Goal: Task Accomplishment & Management: Manage account settings

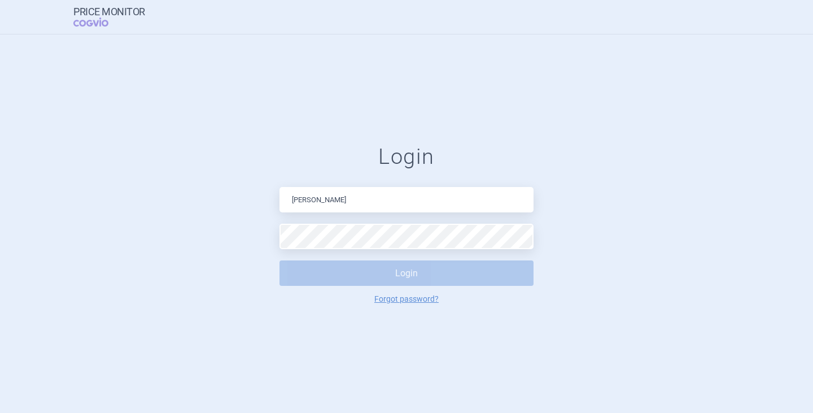
type input "katerina.novakova@iqvia.com"
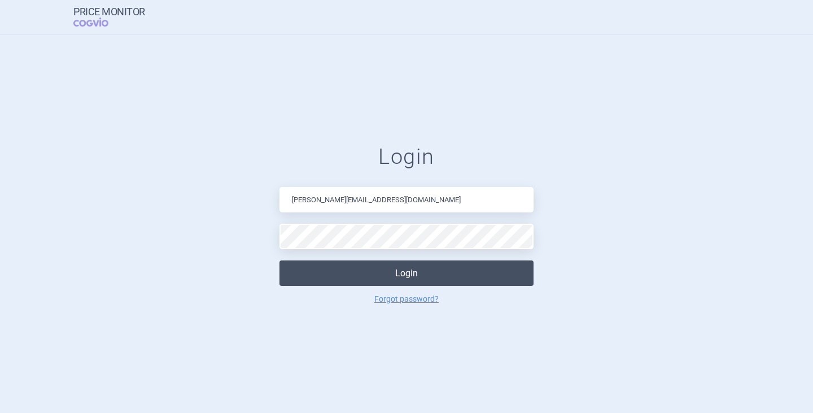
click at [404, 275] on button "Login" at bounding box center [407, 272] width 254 height 25
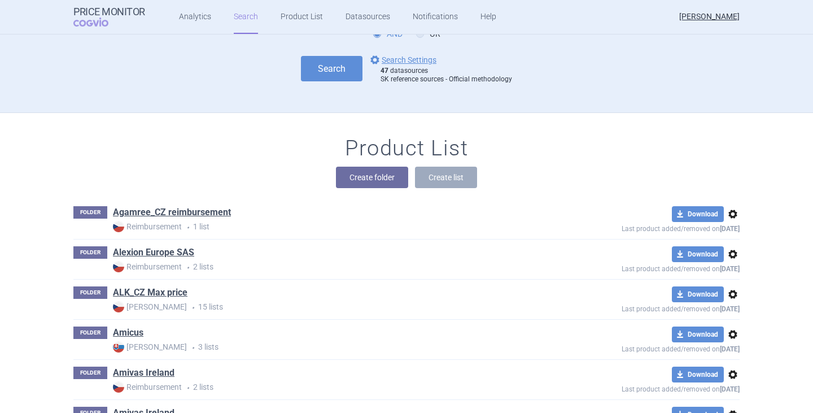
scroll to position [113, 0]
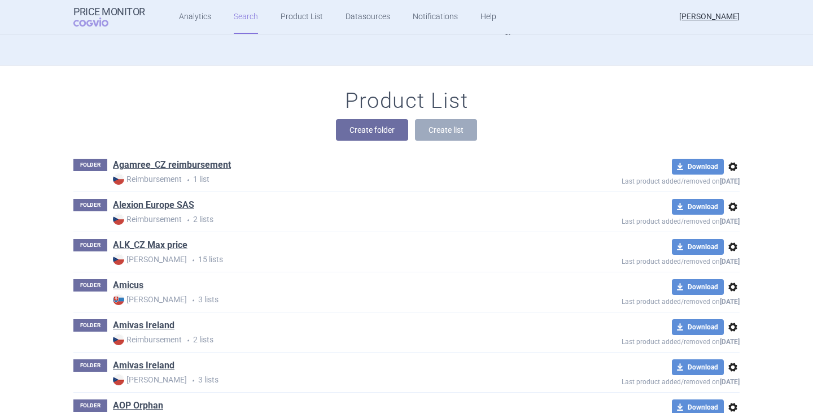
click at [165, 115] on div "Product List Create folder Create list" at bounding box center [407, 120] width 712 height 64
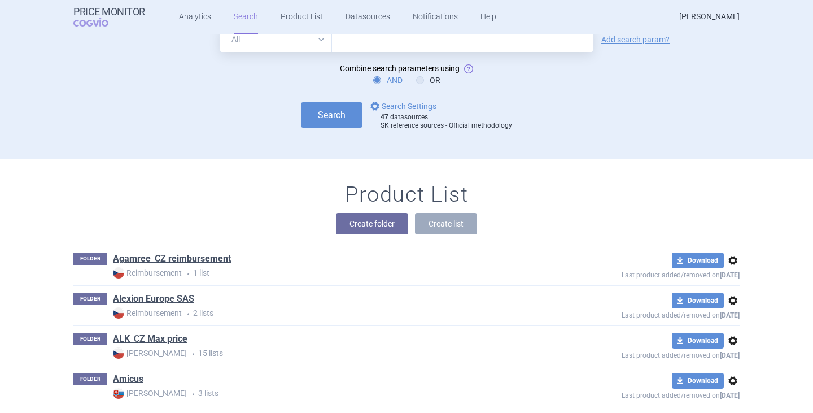
scroll to position [0, 0]
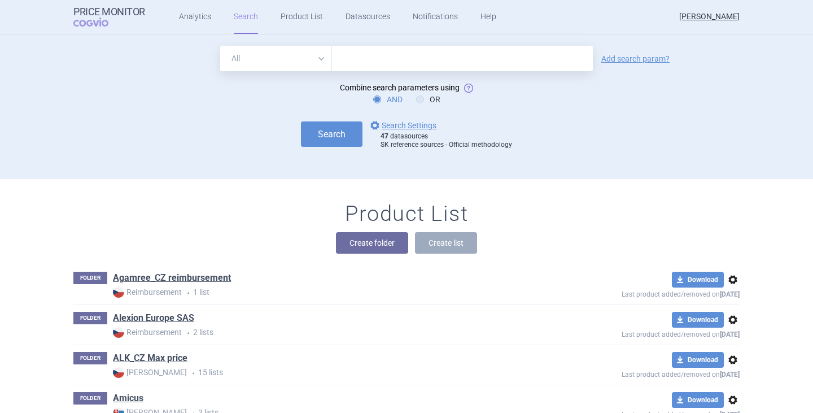
click at [523, 128] on div "Search options Search Settings 47 datasources SK reference sources - Official m…" at bounding box center [406, 134] width 666 height 31
click at [599, 125] on div "Search options Search Settings 47 datasources SK reference sources - Official m…" at bounding box center [406, 134] width 666 height 31
click at [385, 246] on button "Create folder" at bounding box center [372, 242] width 72 height 21
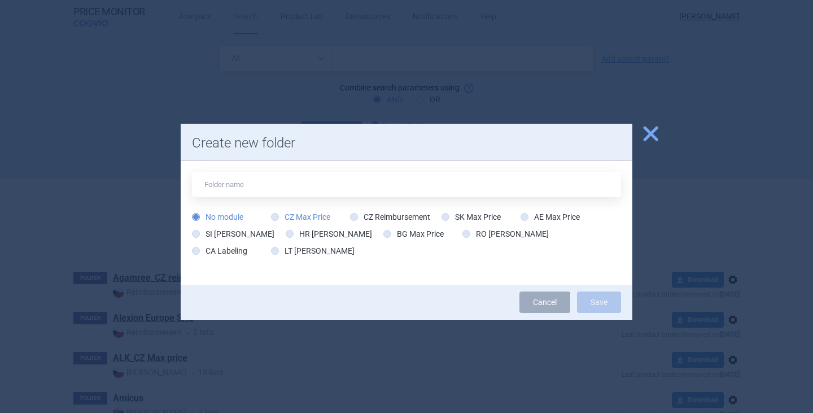
click at [311, 217] on label "CZ Max Price" at bounding box center [300, 216] width 59 height 11
click at [283, 217] on input "CZ Max Price" at bounding box center [277, 217] width 11 height 11
radio input "true"
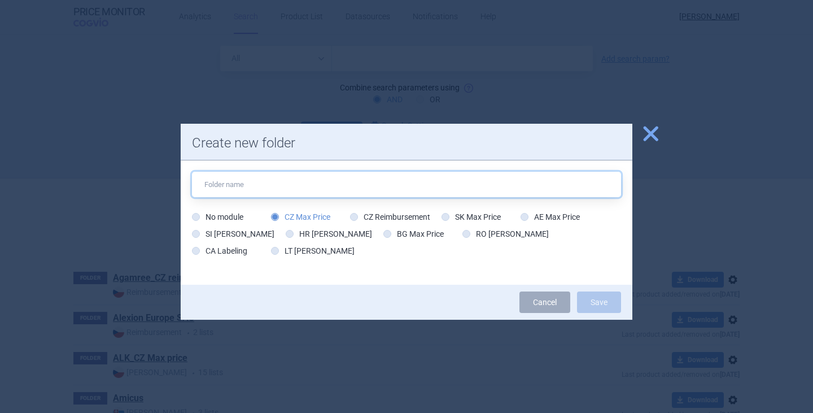
click at [265, 190] on input "text" at bounding box center [406, 184] width 429 height 25
type input "Recordati"
click at [577, 291] on button "Save" at bounding box center [599, 301] width 44 height 21
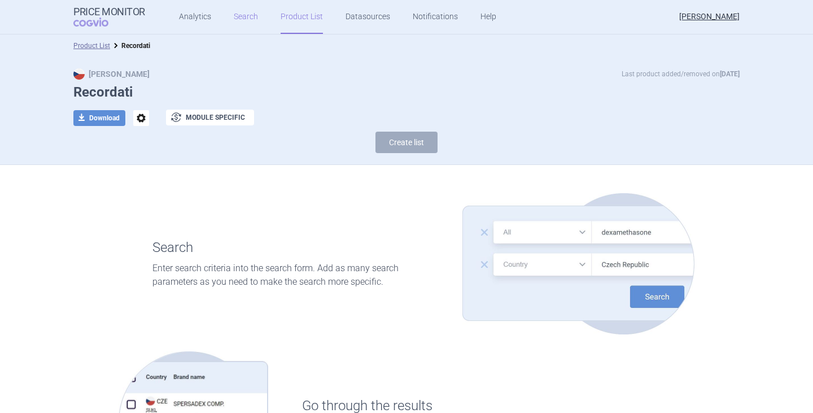
click at [234, 20] on link "Search" at bounding box center [246, 17] width 24 height 34
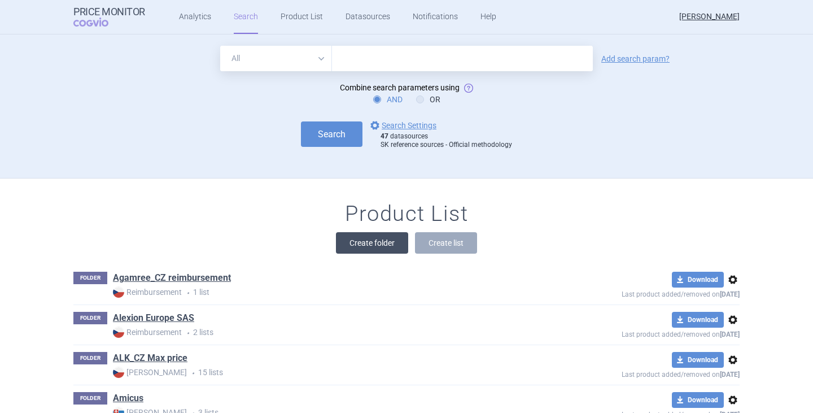
click at [354, 244] on button "Create folder" at bounding box center [372, 242] width 72 height 21
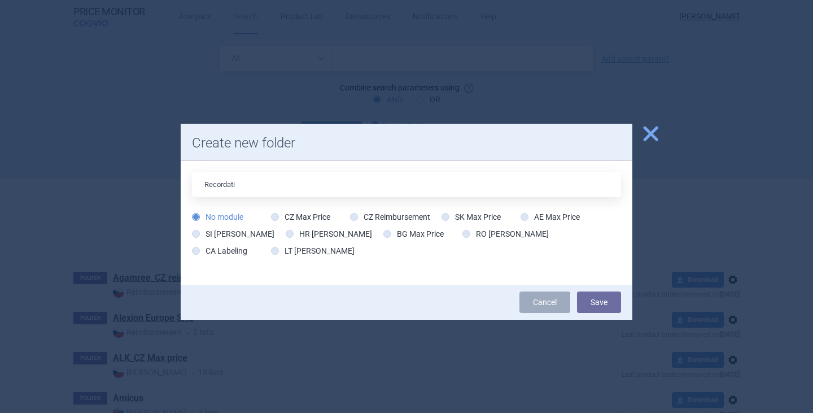
type input "Recordati"
click at [432, 254] on div "No module CZ Max Price CZ Reimbursement SK Max Price AE Max Price SI Max Price …" at bounding box center [406, 236] width 429 height 51
click at [414, 214] on label "CZ Reimbursement" at bounding box center [390, 216] width 80 height 11
click at [362, 214] on input "CZ Reimbursement" at bounding box center [356, 217] width 11 height 11
radio input "true"
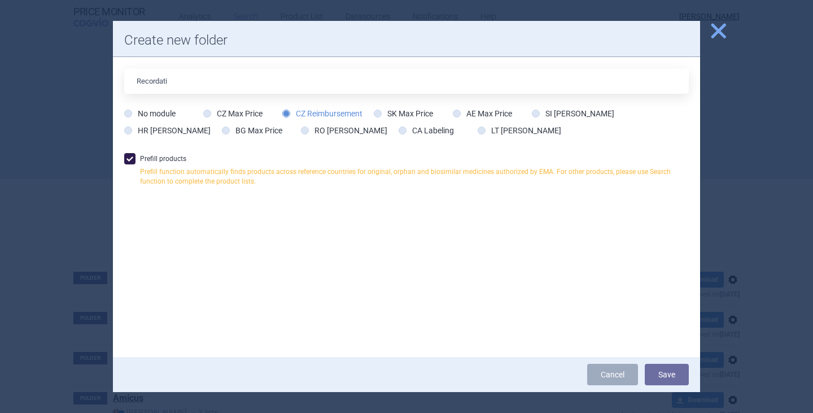
click at [129, 158] on span at bounding box center [129, 158] width 11 height 11
checkbox input "false"
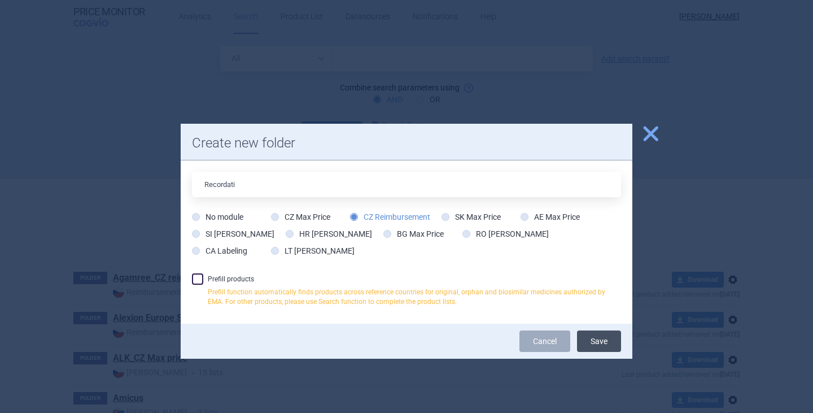
click at [595, 345] on button "Save" at bounding box center [599, 340] width 44 height 21
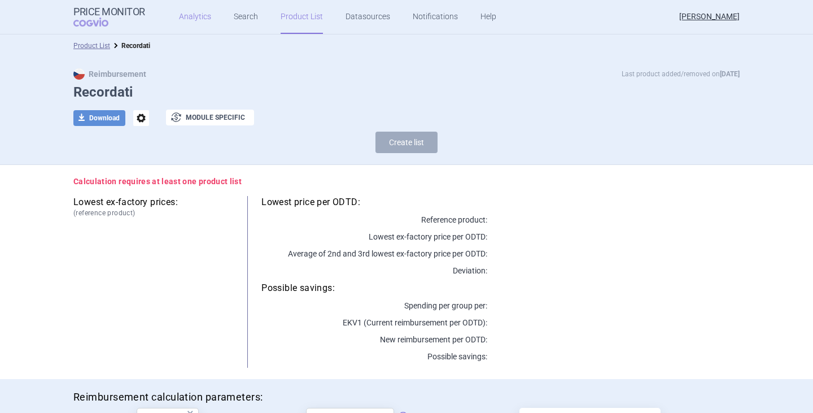
click at [201, 18] on link "Analytics" at bounding box center [195, 17] width 32 height 34
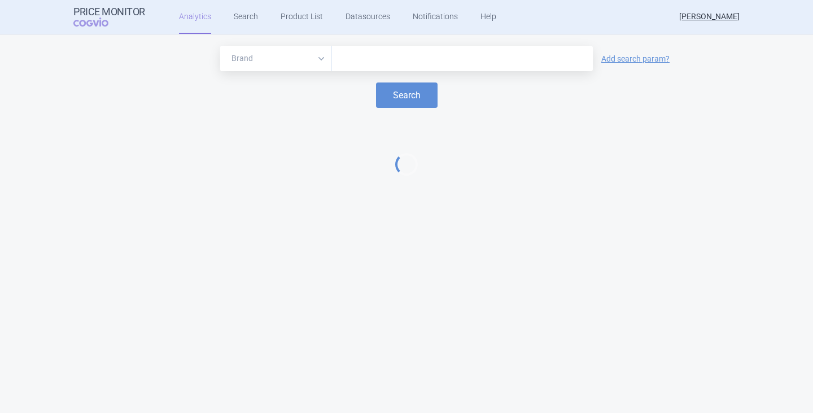
click at [390, 66] on input "text" at bounding box center [463, 58] width 250 height 15
type input "ledaga"
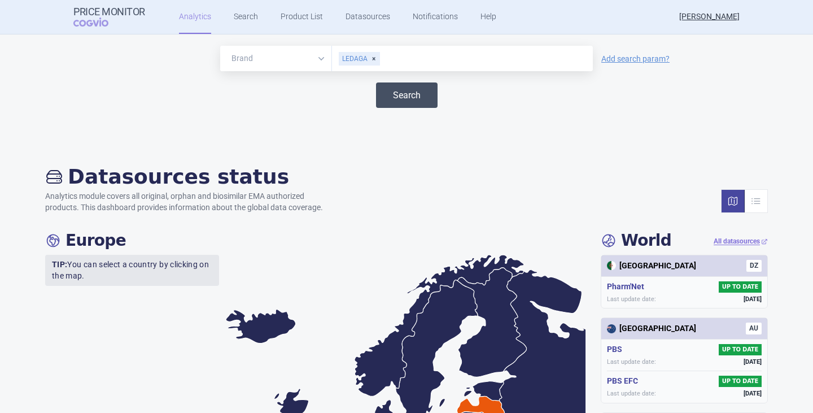
click at [398, 93] on button "Search" at bounding box center [407, 94] width 62 height 25
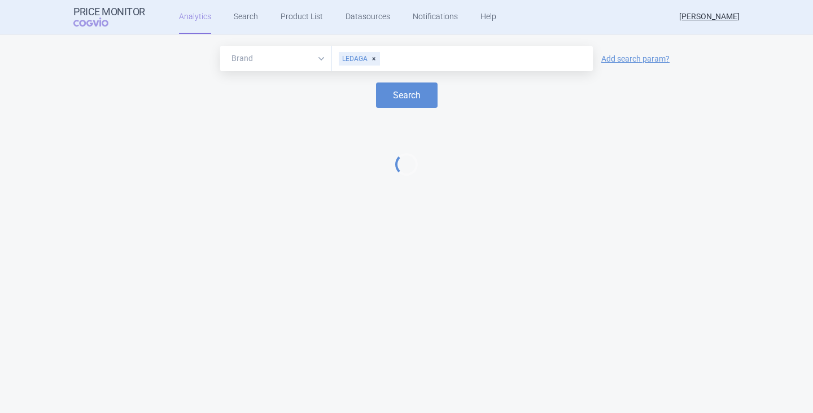
select select "EUR"
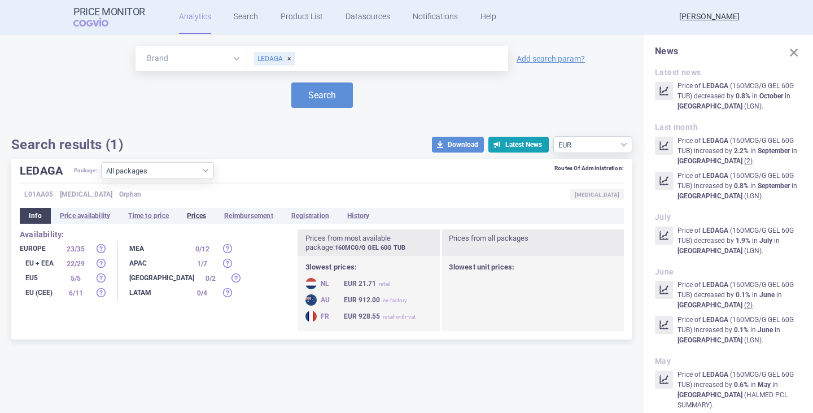
click at [203, 216] on li "Prices" at bounding box center [196, 216] width 37 height 16
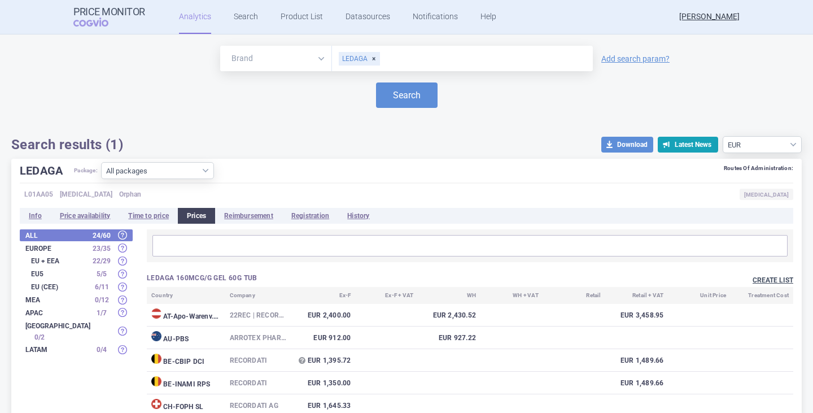
click at [761, 277] on button "Create list" at bounding box center [773, 281] width 41 height 10
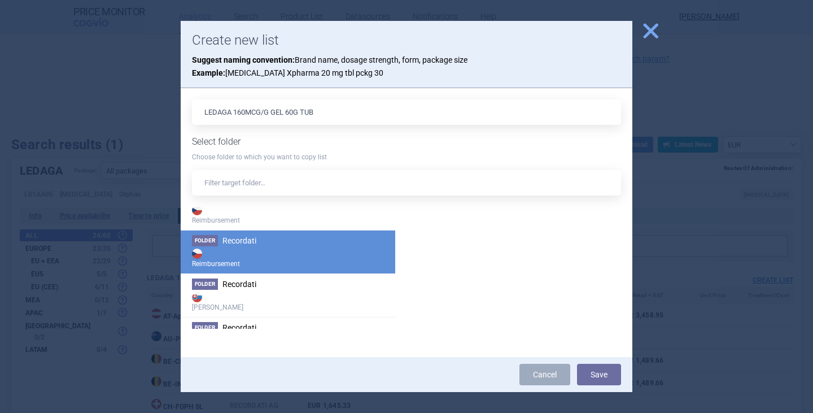
scroll to position [2090, 0]
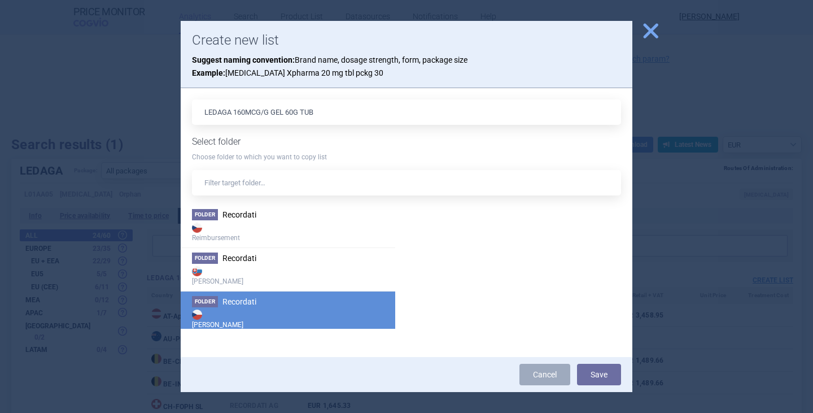
click at [259, 310] on strong "[PERSON_NAME]" at bounding box center [288, 318] width 192 height 23
click at [598, 376] on button "Save" at bounding box center [599, 374] width 44 height 21
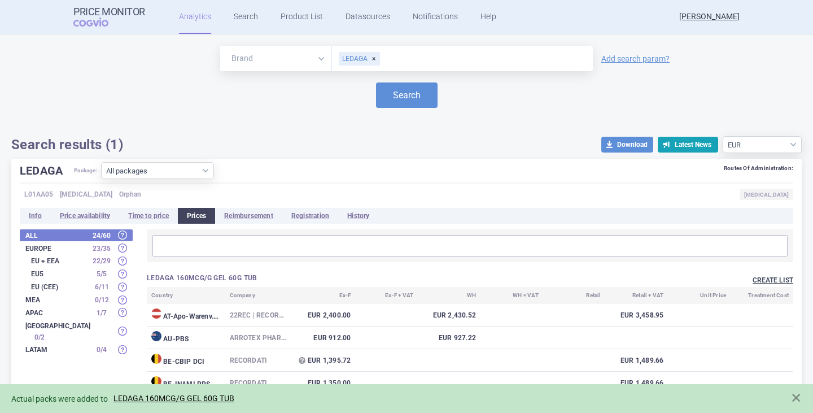
click at [761, 282] on button "Create list" at bounding box center [773, 281] width 41 height 10
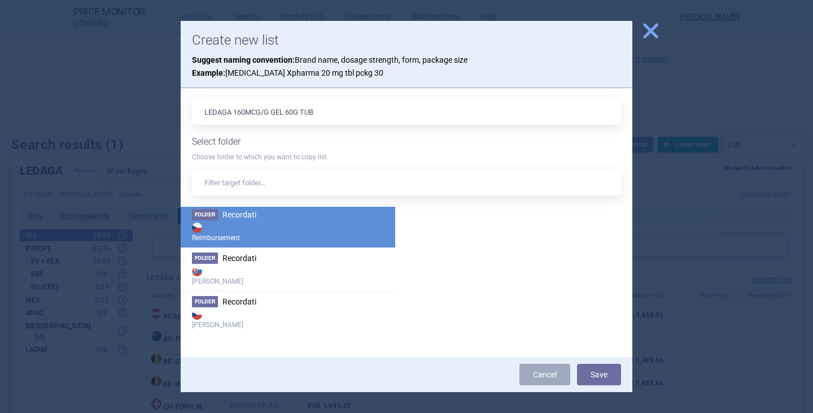
click at [243, 220] on li "Folder Recordati Reimbursement" at bounding box center [288, 225] width 215 height 43
click at [606, 372] on button "Save" at bounding box center [599, 374] width 44 height 21
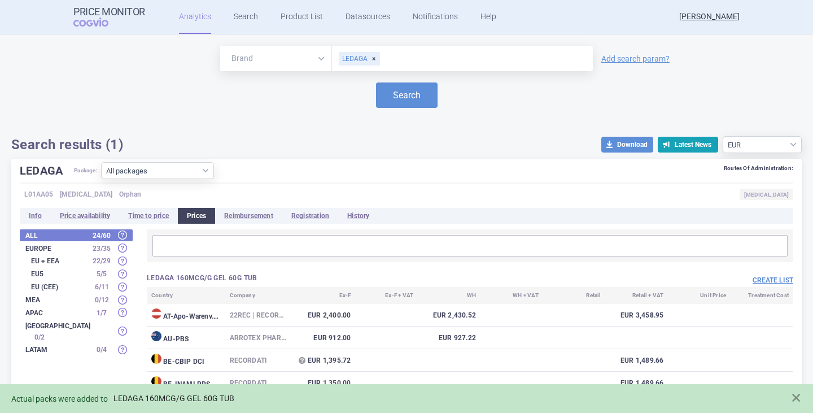
click at [179, 394] on link "LEDAGA 160MCG/G GEL 60G TUB" at bounding box center [174, 399] width 121 height 10
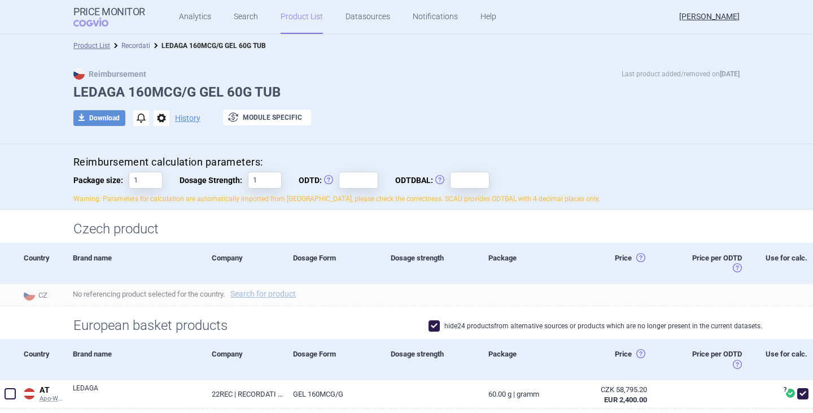
click at [133, 47] on link "Recordati" at bounding box center [135, 46] width 29 height 8
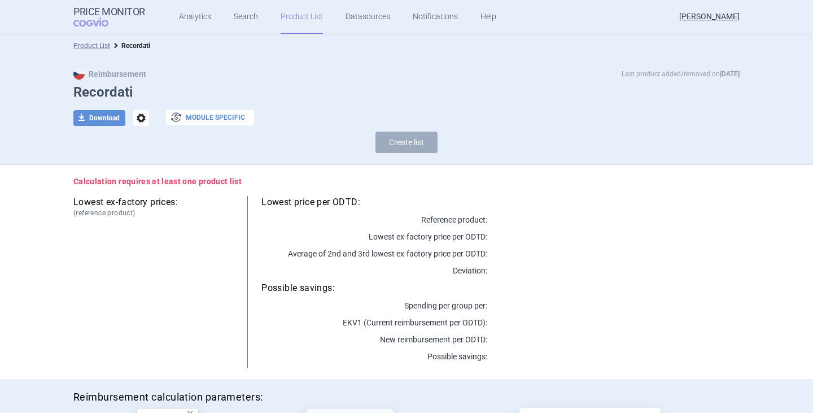
select select "2020-02-01"
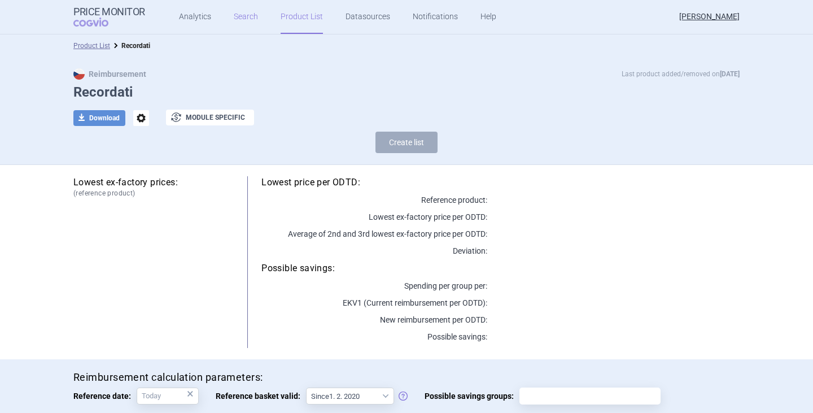
click at [235, 18] on link "Search" at bounding box center [246, 17] width 24 height 34
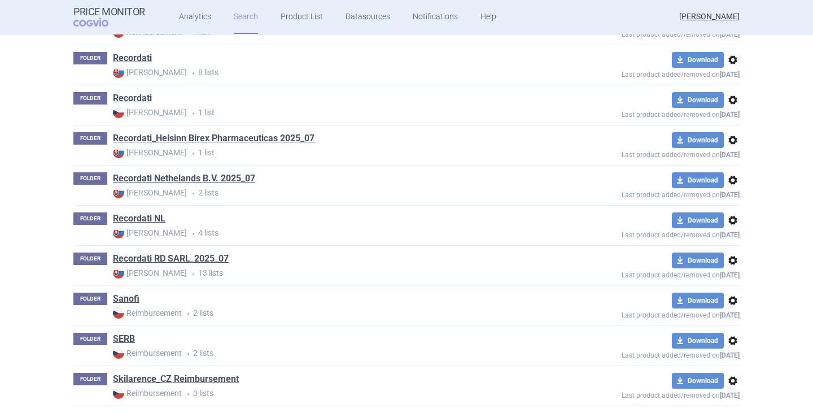
scroll to position [2090, 0]
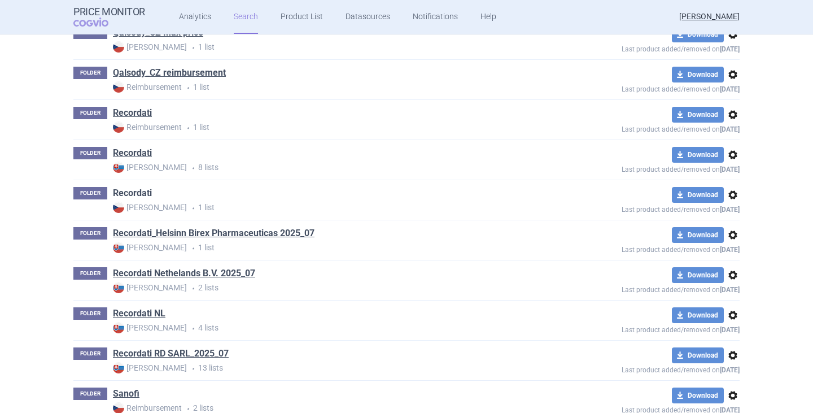
click at [137, 195] on link "Recordati" at bounding box center [132, 193] width 39 height 12
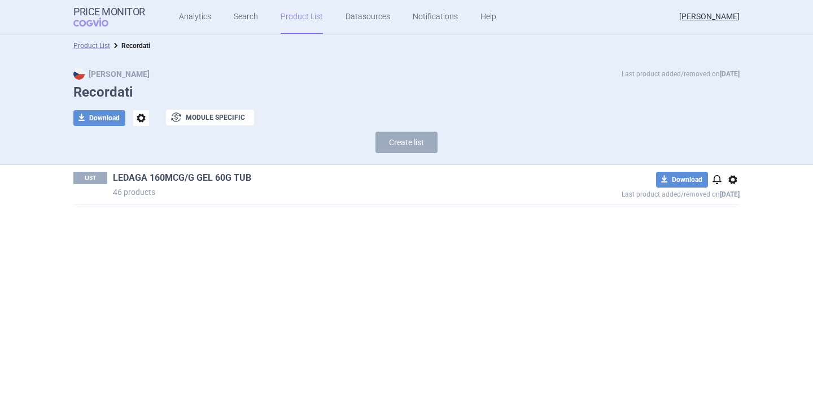
click at [215, 172] on link "LEDAGA 160MCG/G GEL 60G TUB" at bounding box center [182, 178] width 138 height 12
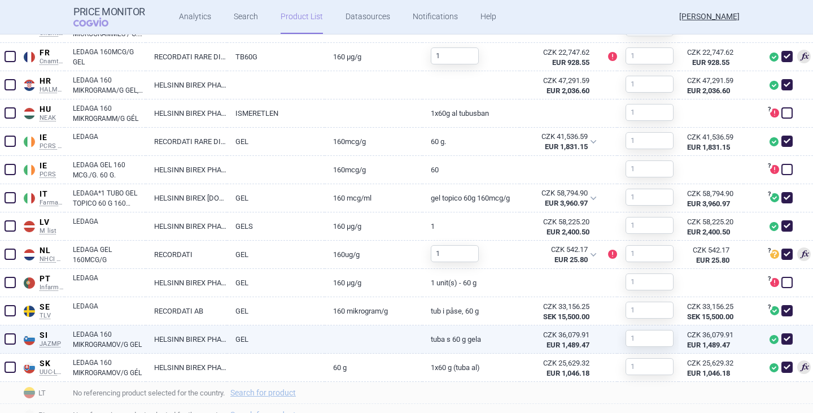
scroll to position [715, 0]
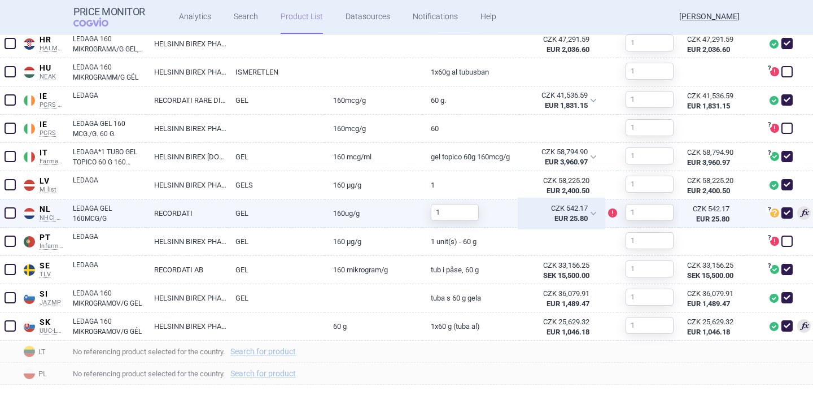
click at [588, 212] on div "CZK 542.17 EUR 25.80" at bounding box center [562, 213] width 84 height 28
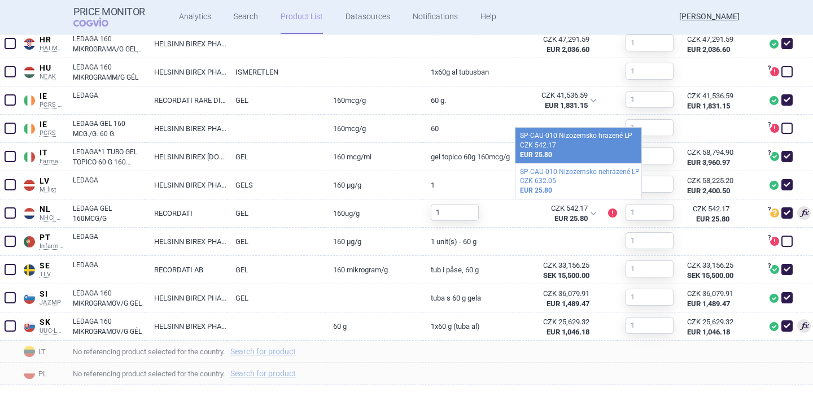
click at [568, 147] on div "CZK 542.17" at bounding box center [578, 146] width 117 height 10
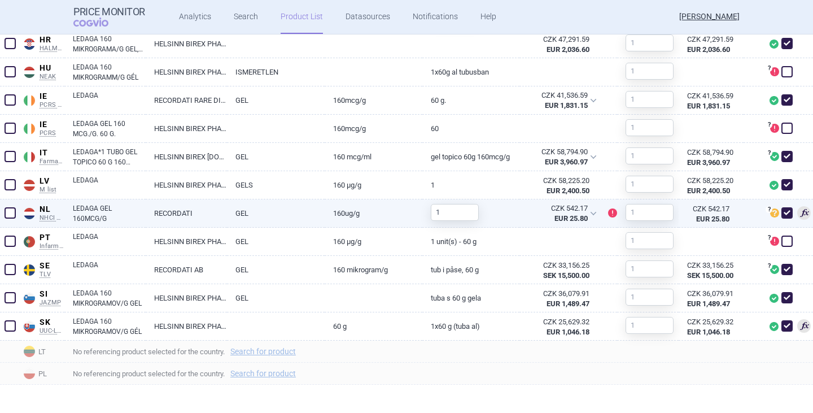
click at [76, 216] on link "LEDAGA GEL 160MCG/G" at bounding box center [109, 213] width 73 height 20
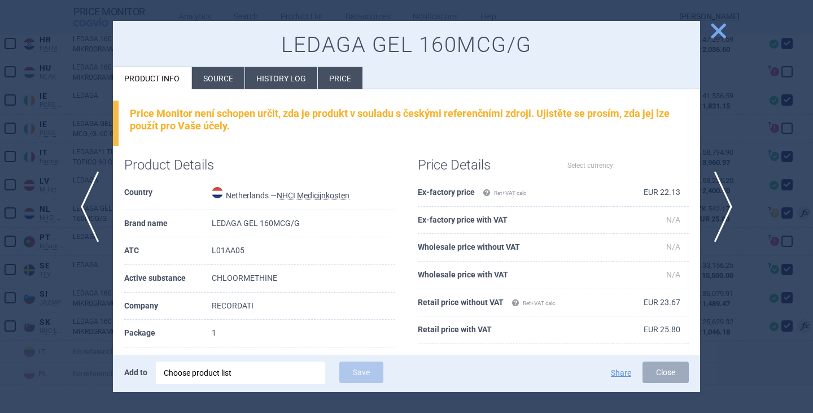
select select "EUR"
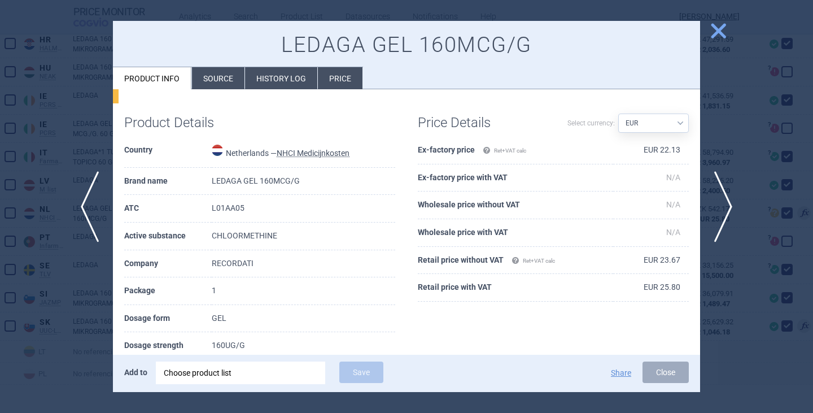
scroll to position [113, 0]
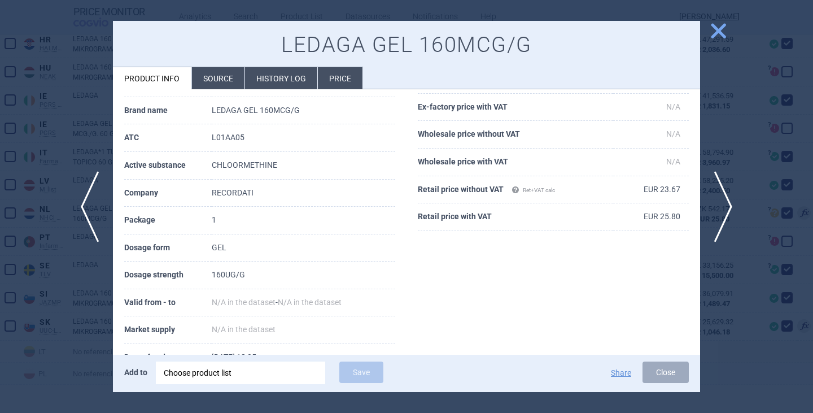
click at [647, 373] on button "Close" at bounding box center [666, 371] width 46 height 21
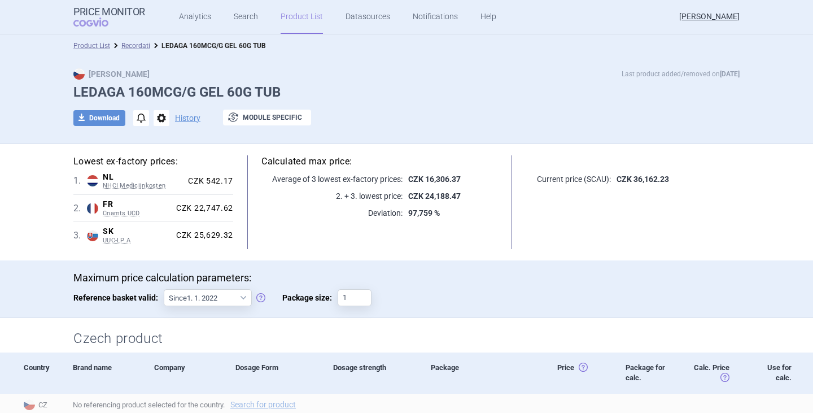
click at [259, 228] on div "Calculated max price: Average of 3 lowest ex-factory prices: CZK 16,306.37 2. +…" at bounding box center [379, 202] width 293 height 94
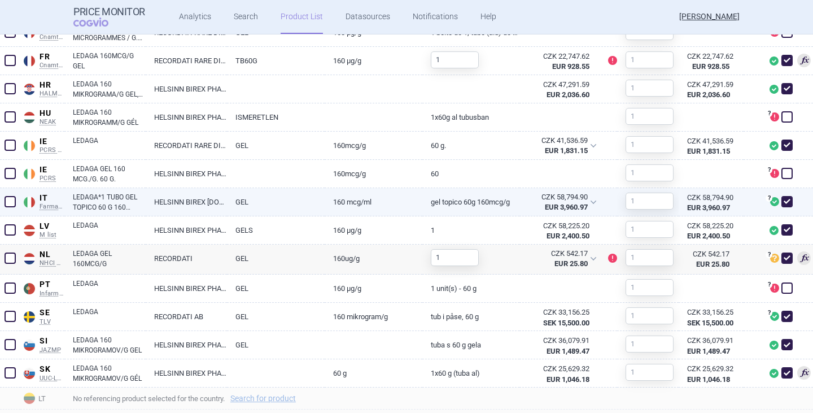
scroll to position [717, 0]
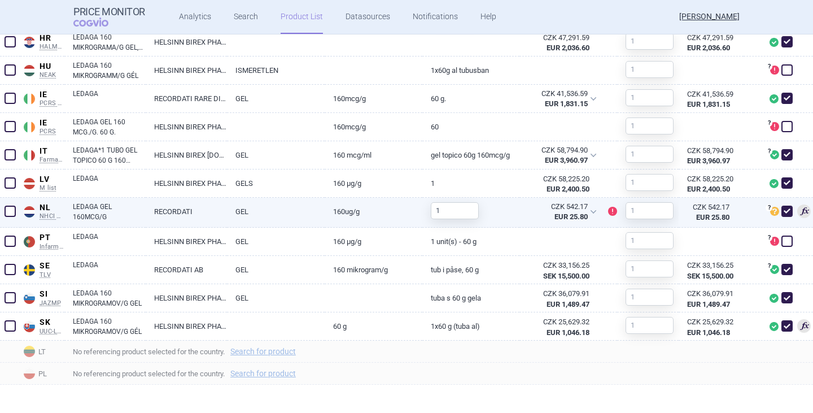
click at [102, 211] on link "LEDAGA GEL 160MCG/G" at bounding box center [109, 212] width 73 height 20
select select "EUR"
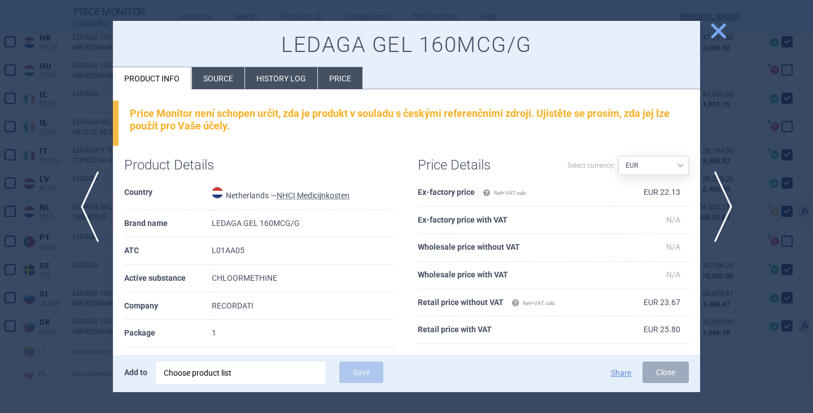
click at [215, 82] on li "Source" at bounding box center [218, 78] width 53 height 22
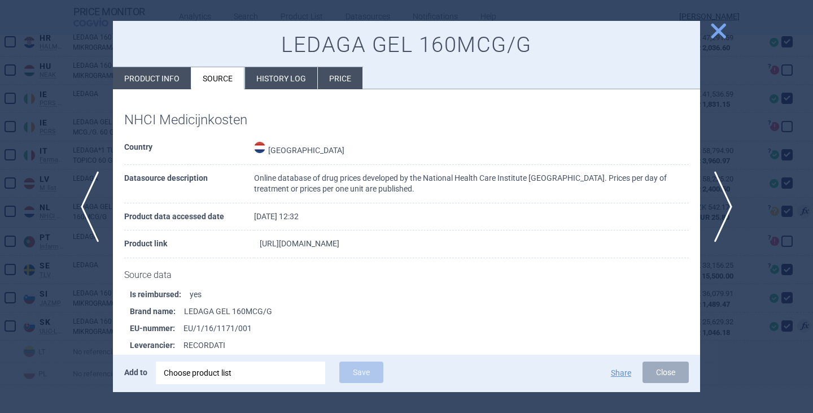
click at [317, 242] on link "[URL][DOMAIN_NAME]" at bounding box center [300, 243] width 80 height 8
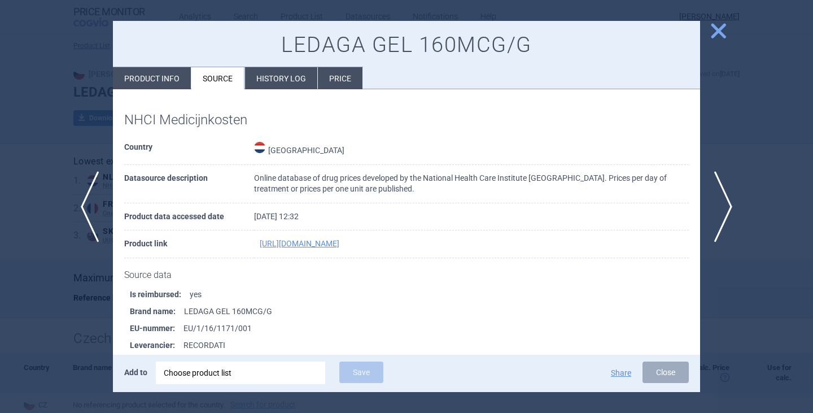
click at [48, 138] on div at bounding box center [406, 206] width 813 height 413
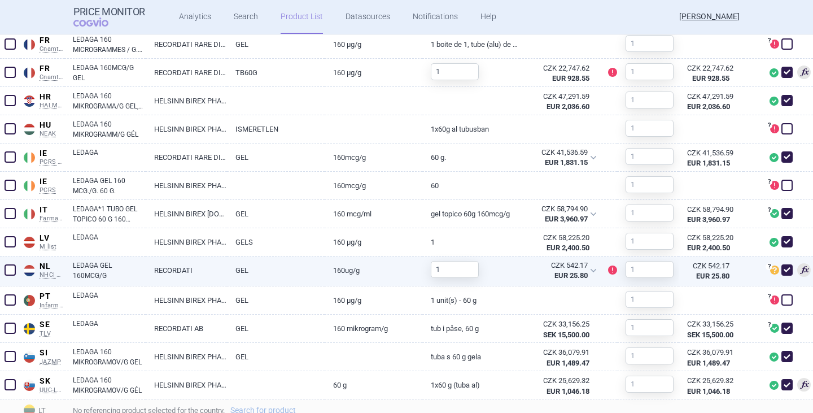
scroll to position [678, 0]
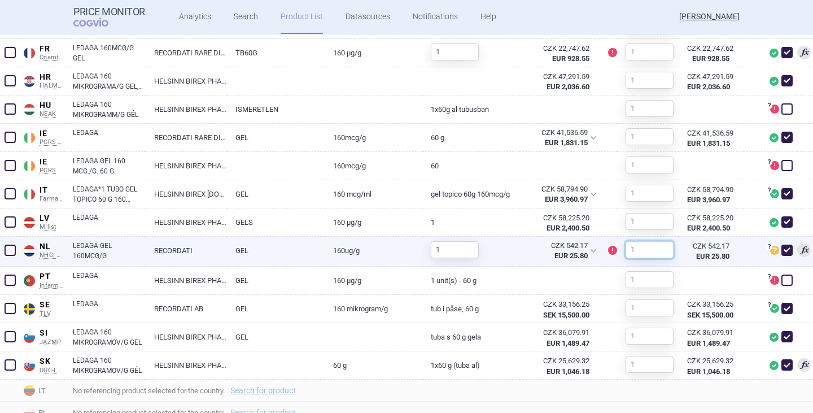
click at [630, 248] on input "text" at bounding box center [650, 249] width 48 height 17
type input "60"
click at [652, 403] on div "No referencing product selected for the country. Search for product" at bounding box center [438, 413] width 749 height 22
click at [445, 247] on input "1" at bounding box center [455, 249] width 48 height 17
type input "60"
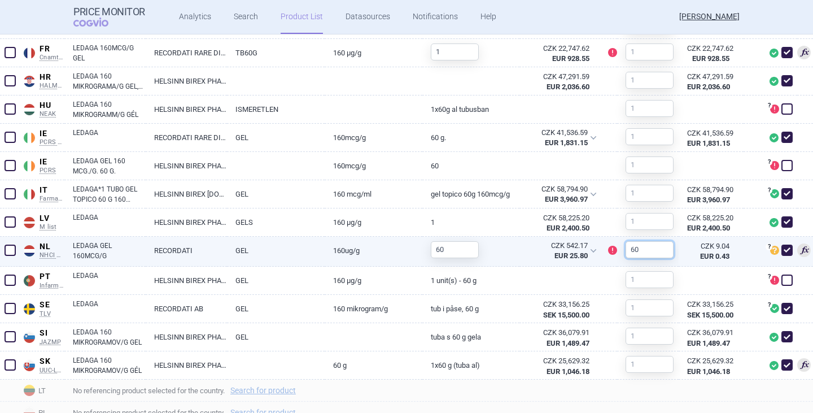
drag, startPoint x: 654, startPoint y: 255, endPoint x: 624, endPoint y: 253, distance: 30.0
click at [626, 253] on input "60" at bounding box center [650, 249] width 48 height 17
type input "1"
click at [657, 402] on div "No referencing product selected for the country. Search for product" at bounding box center [438, 413] width 749 height 22
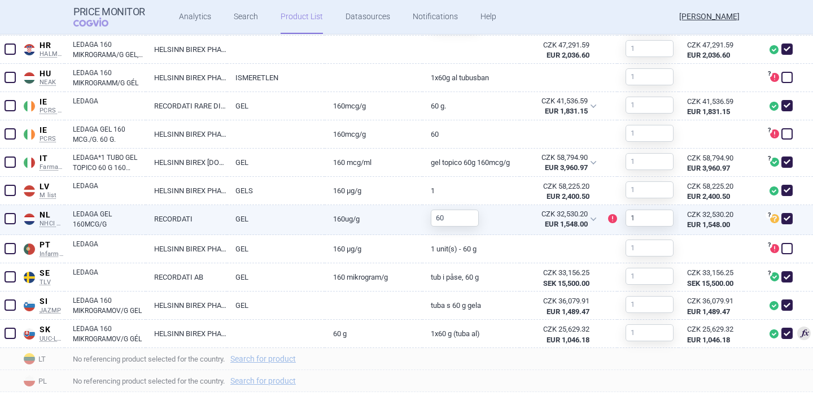
scroll to position [717, 0]
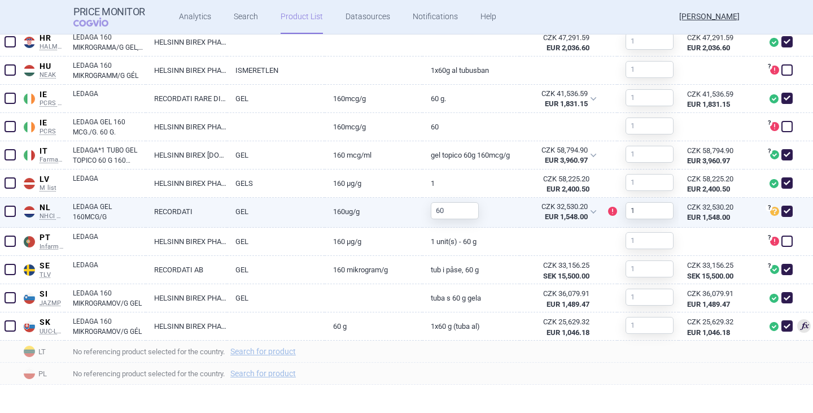
click at [89, 211] on link "LEDAGA GEL 160MCG/G" at bounding box center [109, 212] width 73 height 20
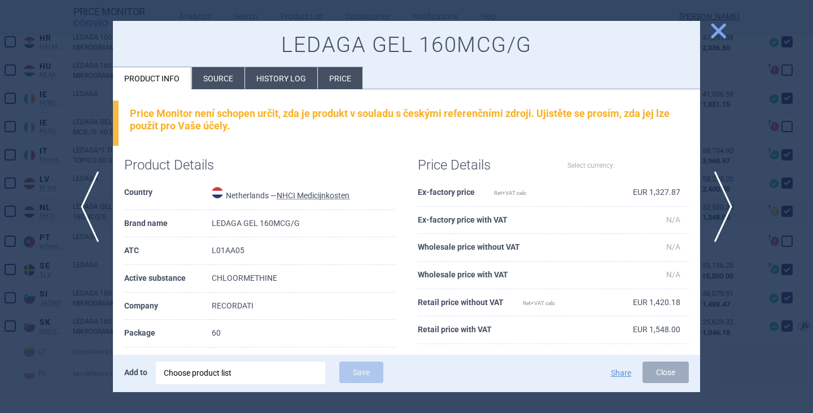
select select "EUR"
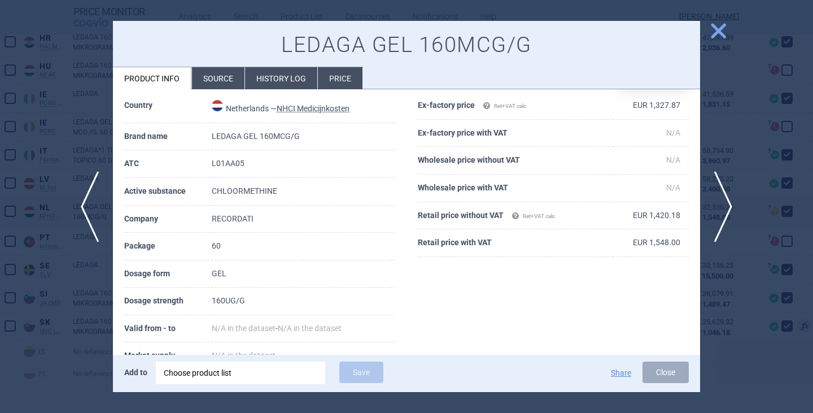
scroll to position [169, 0]
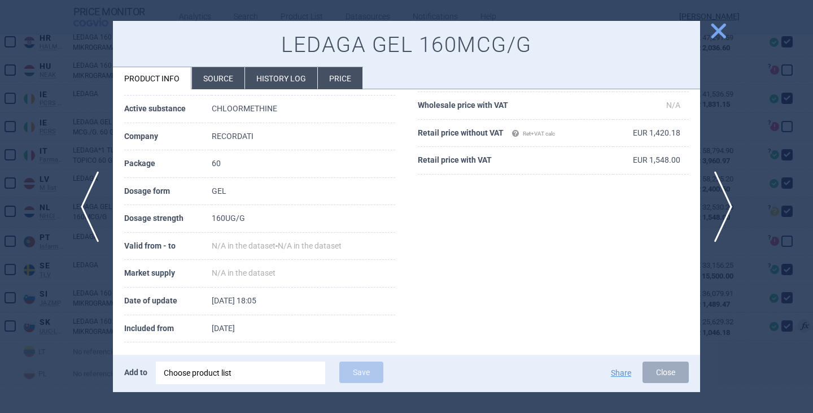
click at [222, 84] on li "Source" at bounding box center [218, 78] width 53 height 22
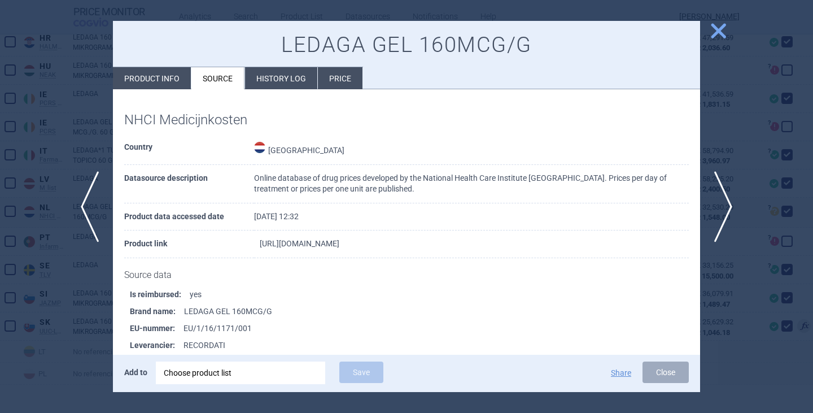
click at [304, 247] on link "[URL][DOMAIN_NAME]" at bounding box center [300, 243] width 80 height 8
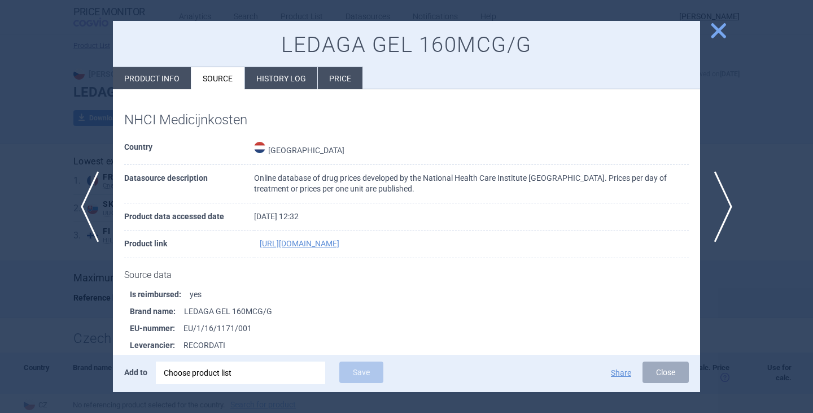
click at [723, 32] on span "close" at bounding box center [719, 31] width 20 height 20
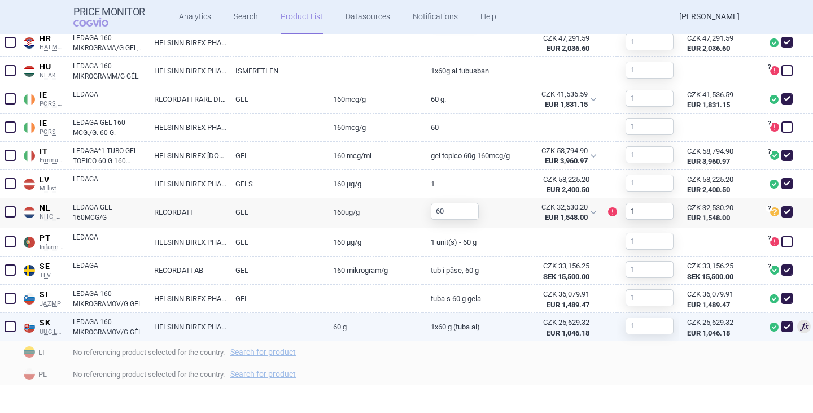
scroll to position [717, 0]
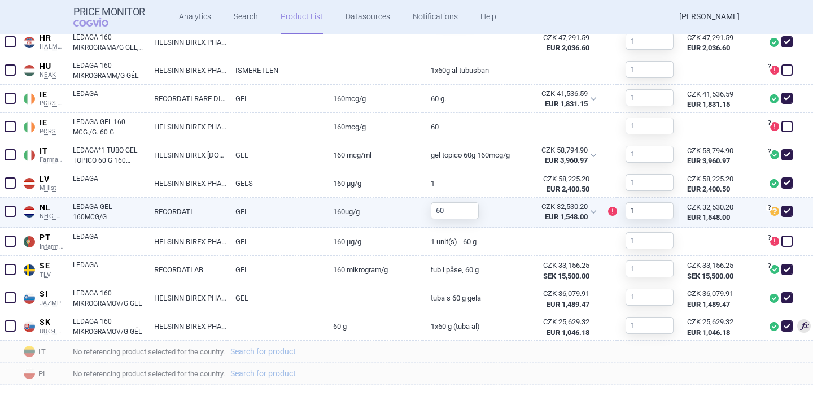
click at [101, 214] on link "LEDAGA GEL 160MCG/G" at bounding box center [109, 212] width 73 height 20
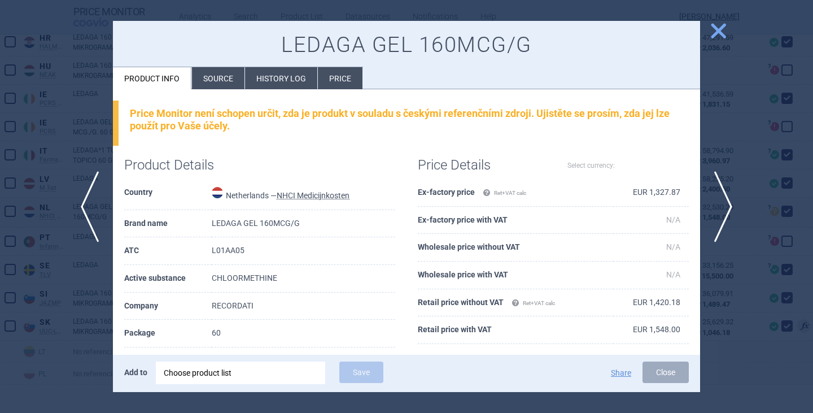
select select "EUR"
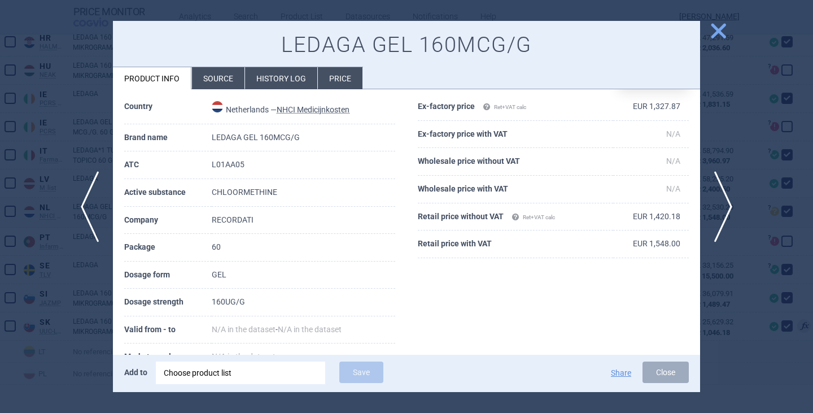
scroll to position [180, 0]
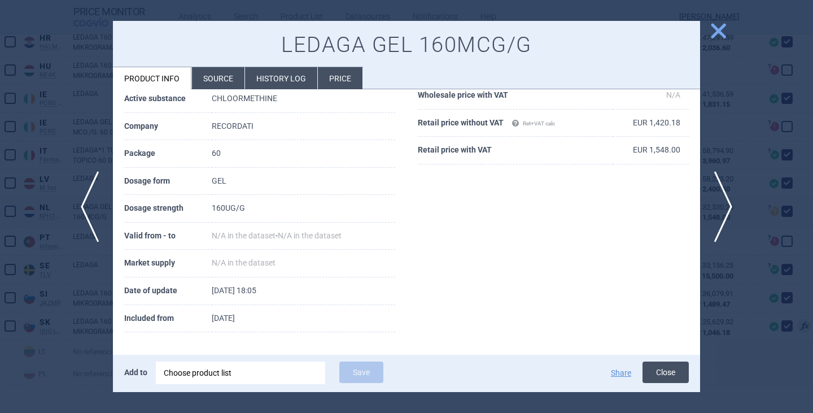
click at [652, 373] on button "Close" at bounding box center [666, 371] width 46 height 21
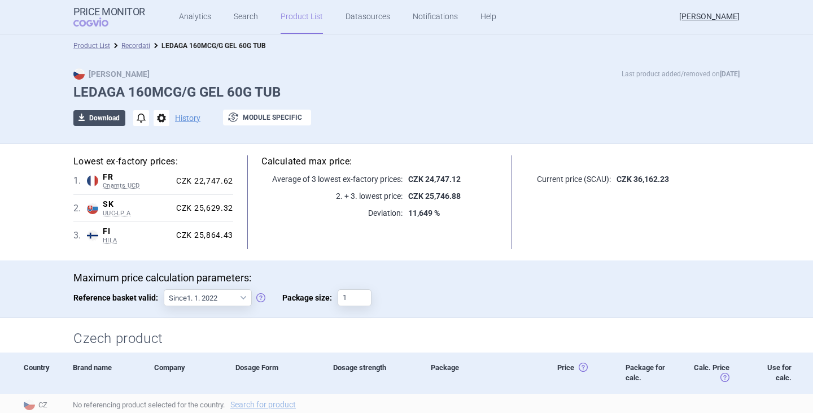
click at [89, 118] on button "download Download" at bounding box center [99, 118] width 52 height 16
select select "EUR"
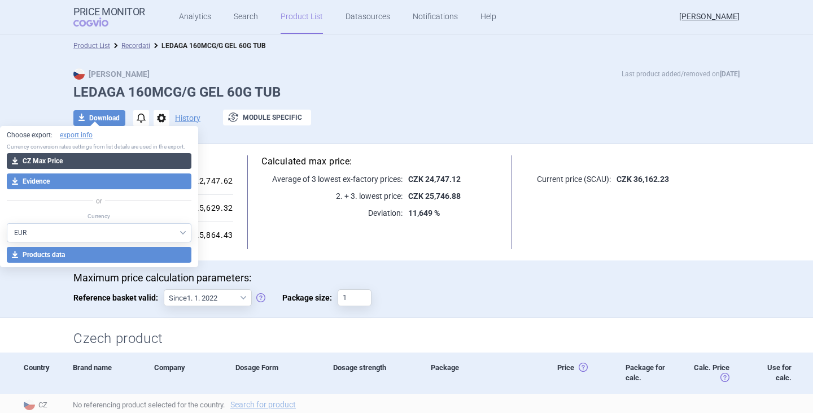
click at [80, 160] on button "download CZ Max Price" at bounding box center [99, 161] width 185 height 16
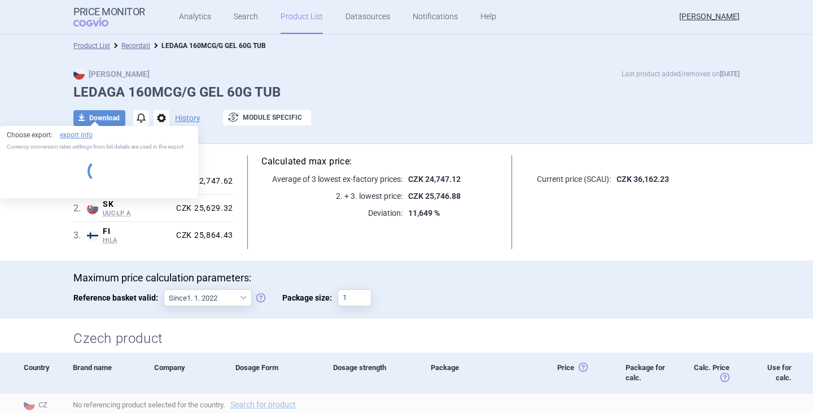
select select "EUR"
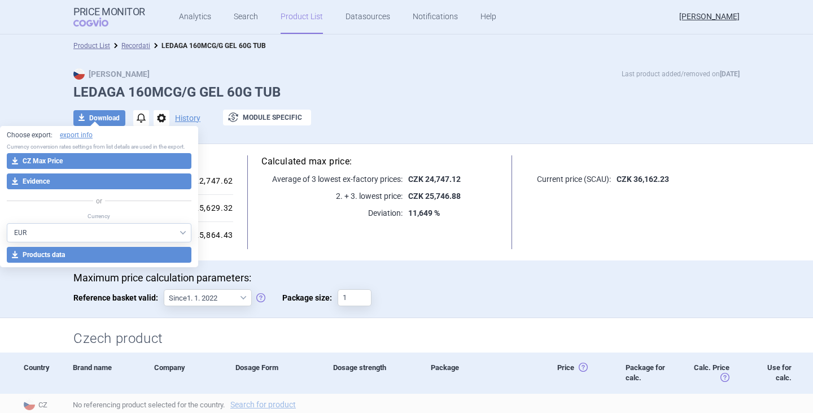
click at [543, 321] on div "Czech product" at bounding box center [407, 335] width 712 height 34
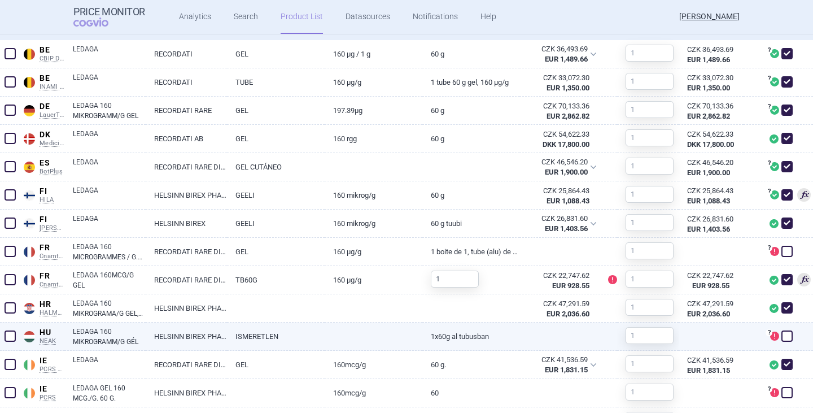
scroll to position [452, 0]
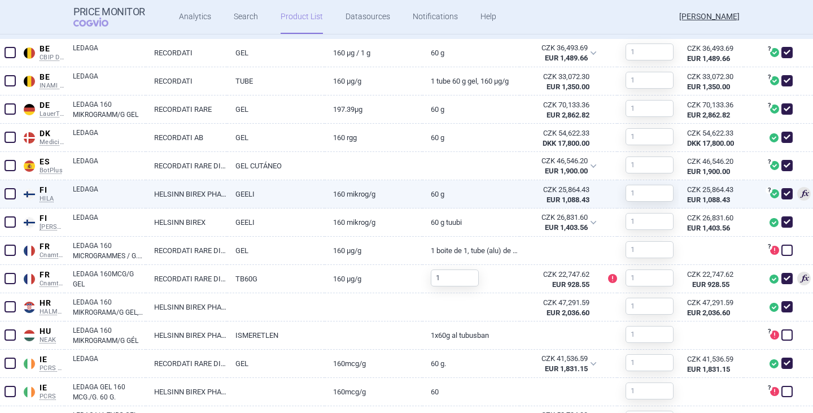
click at [782, 194] on span at bounding box center [787, 193] width 11 height 11
checkbox input "false"
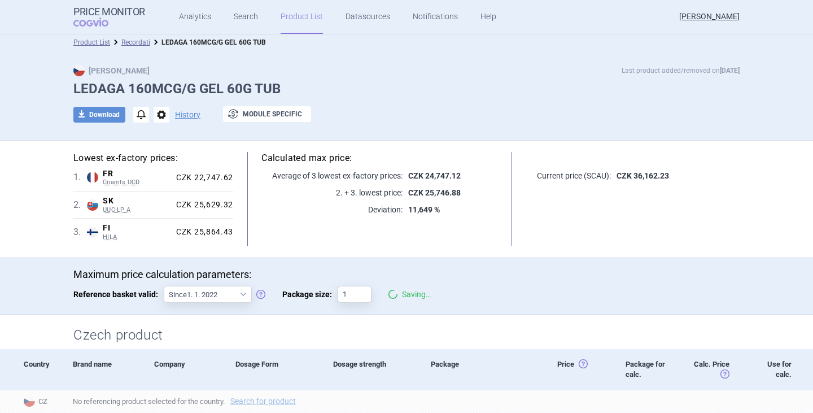
scroll to position [0, 0]
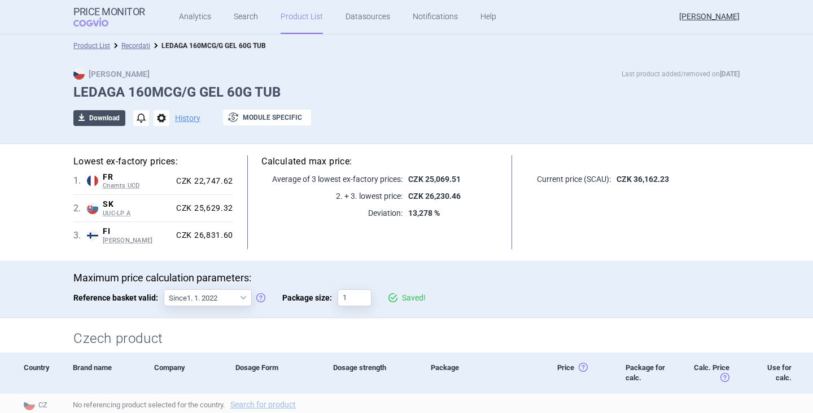
click at [94, 114] on button "download Download" at bounding box center [99, 118] width 52 height 16
select select "EUR"
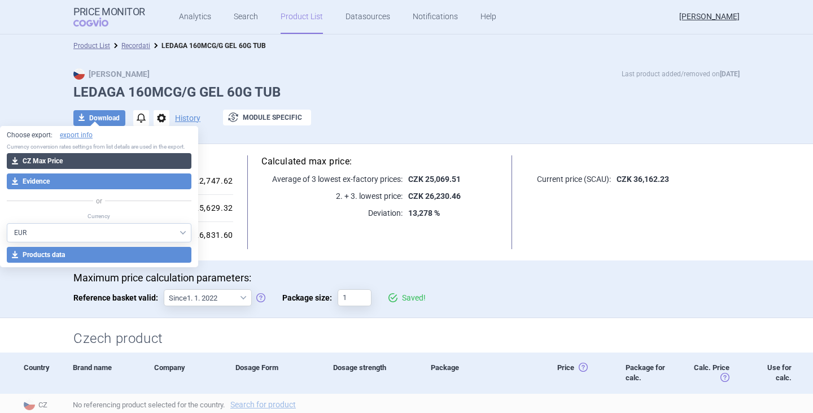
click at [84, 159] on button "download CZ Max Price" at bounding box center [99, 161] width 185 height 16
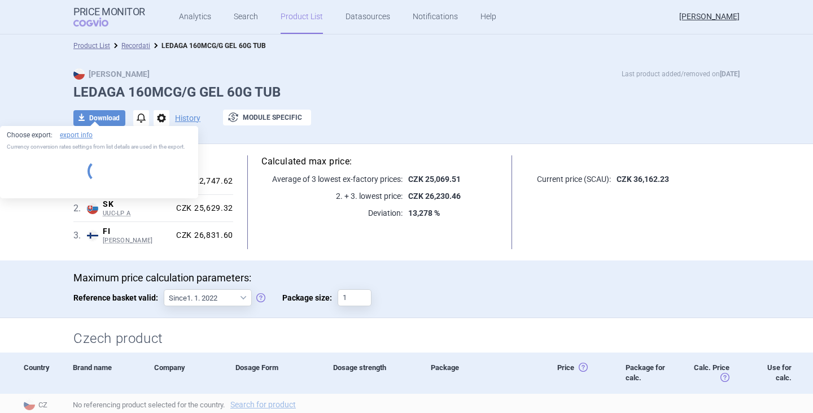
select select "EUR"
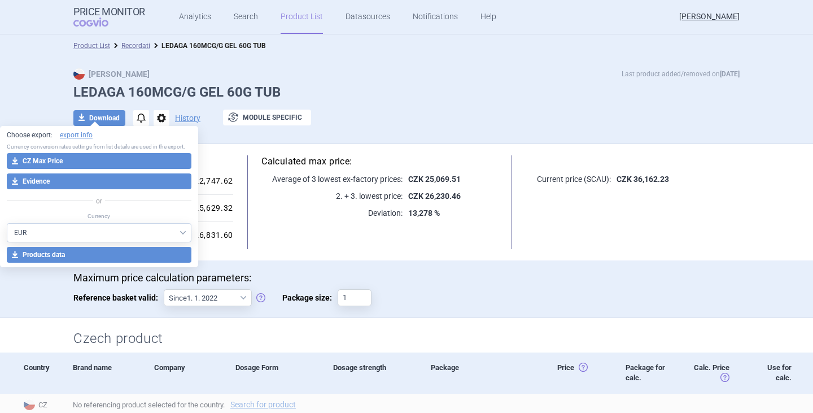
click at [435, 134] on div at bounding box center [406, 135] width 666 height 6
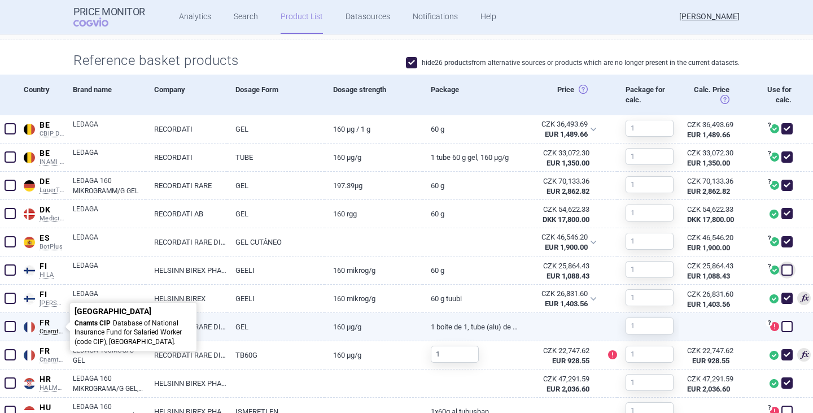
scroll to position [395, 0]
